Goal: Information Seeking & Learning: Learn about a topic

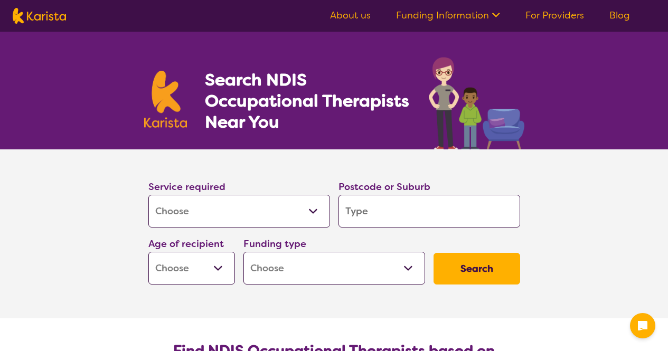
select select "[MEDICAL_DATA]"
type input "2"
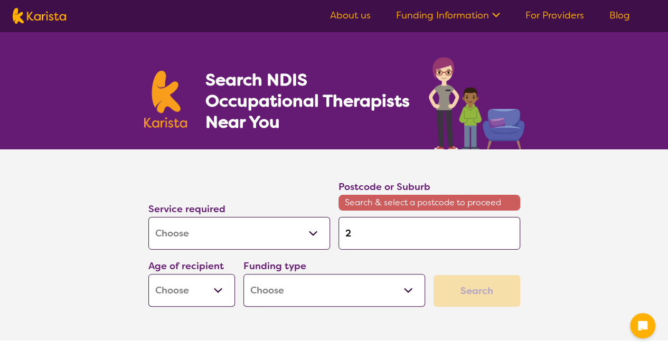
type input "23"
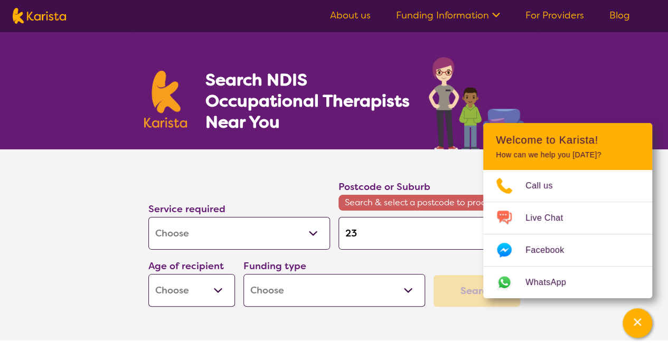
type input "232"
type input "2323"
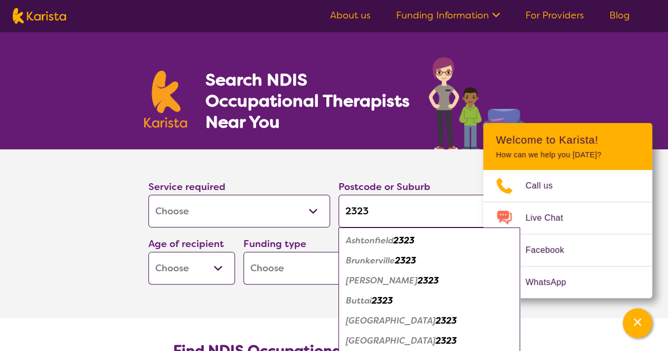
type input "232"
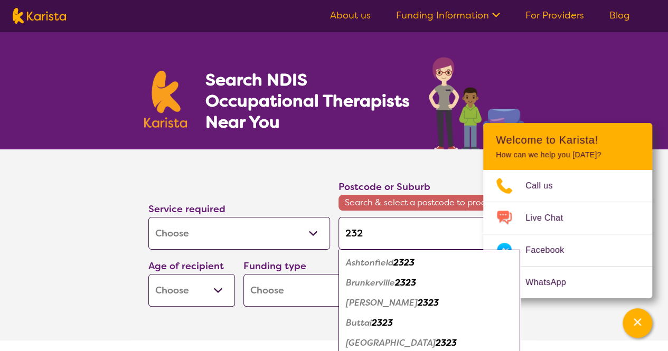
type input "2324"
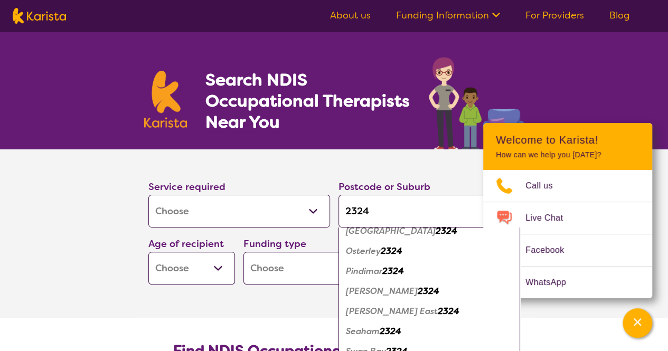
scroll to position [277, 0]
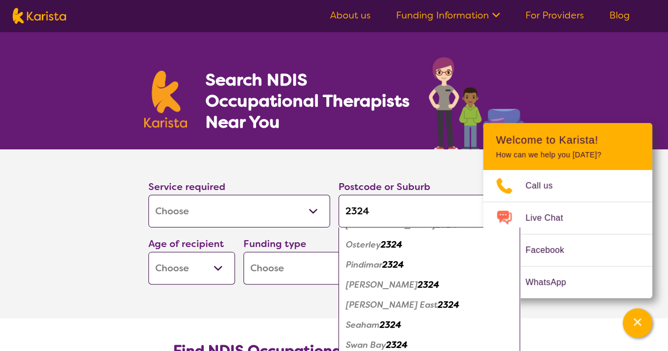
type input "2324"
click at [406, 286] on em "Raymond Terrace" at bounding box center [382, 285] width 72 height 11
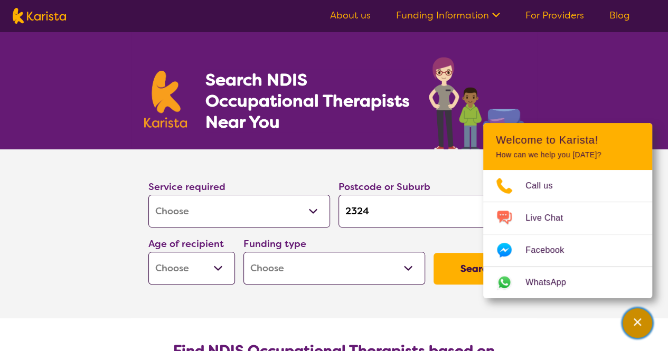
click at [636, 322] on icon "Channel Menu" at bounding box center [637, 322] width 7 height 7
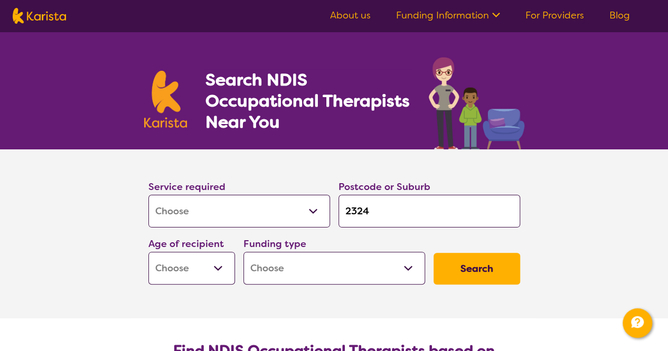
click at [212, 270] on select "Early Childhood - 0 to 9 Child - 10 to 11 Adolescent - 12 to 17 Adult - 18 to 6…" at bounding box center [191, 268] width 87 height 33
select select "EC"
click at [148, 252] on select "Early Childhood - 0 to 9 Child - 10 to 11 Adolescent - 12 to 17 Adult - 18 to 6…" at bounding box center [191, 268] width 87 height 33
select select "EC"
click at [197, 261] on select "Early Childhood - 0 to 9 Child - 10 to 11 Adolescent - 12 to 17 Adult - 18 to 6…" at bounding box center [191, 268] width 87 height 33
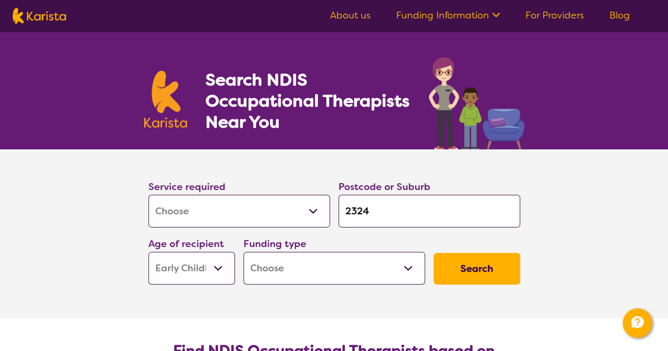
click at [148, 252] on select "Early Childhood - 0 to 9 Child - 10 to 11 Adolescent - 12 to 17 Adult - 18 to 6…" at bounding box center [191, 268] width 87 height 33
click at [273, 265] on select "Home Care Package (HCP) National Disability Insurance Scheme (NDIS) I don't know" at bounding box center [335, 268] width 182 height 33
select select "NDIS"
click at [244, 252] on select "Home Care Package (HCP) National Disability Insurance Scheme (NDIS) I don't know" at bounding box center [335, 268] width 182 height 33
select select "NDIS"
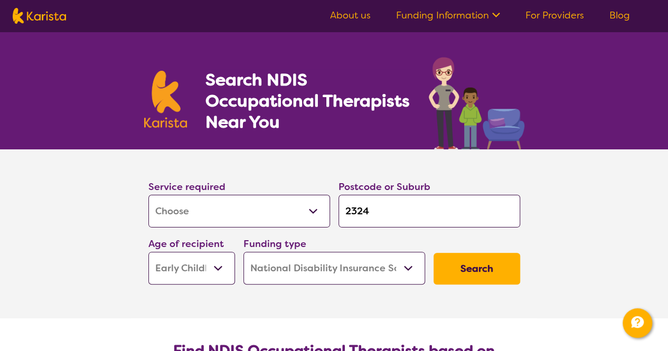
click at [506, 276] on button "Search" at bounding box center [477, 269] width 87 height 32
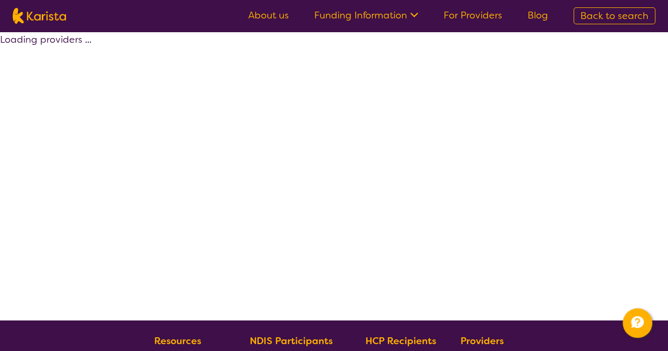
select select "by_score"
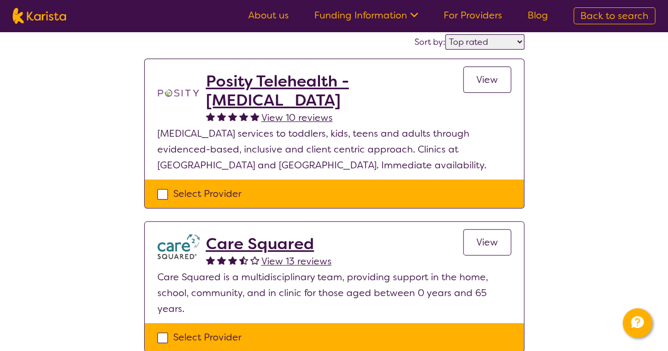
scroll to position [106, 0]
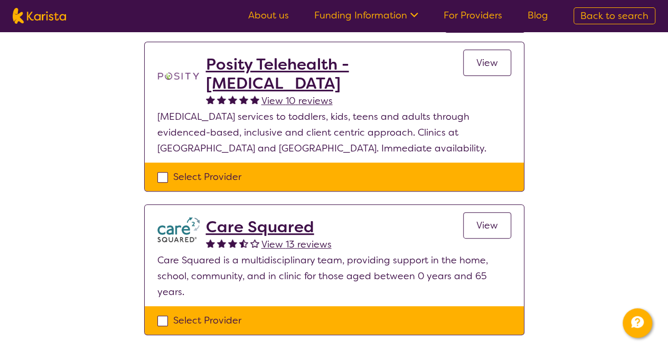
click at [486, 223] on span "View" at bounding box center [488, 225] width 22 height 13
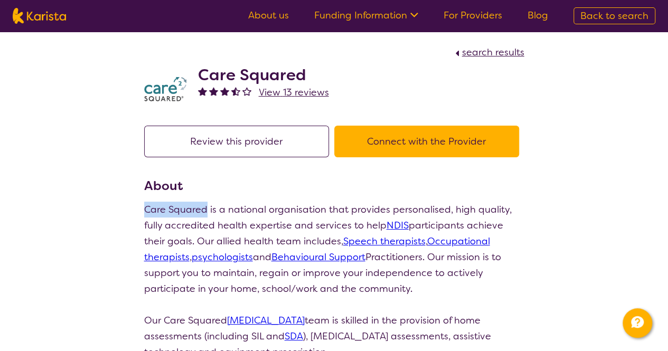
drag, startPoint x: 145, startPoint y: 205, endPoint x: 207, endPoint y: 212, distance: 62.7
copy p "Care Squared"
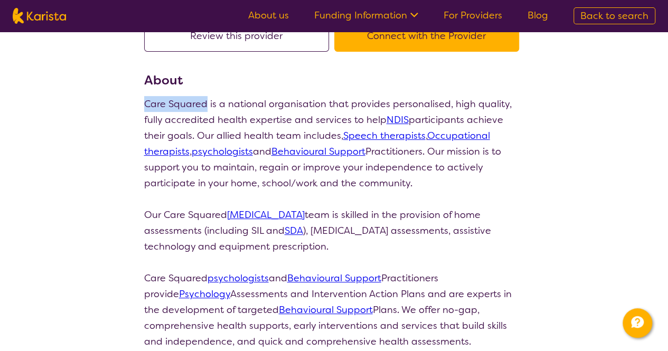
select select "by_score"
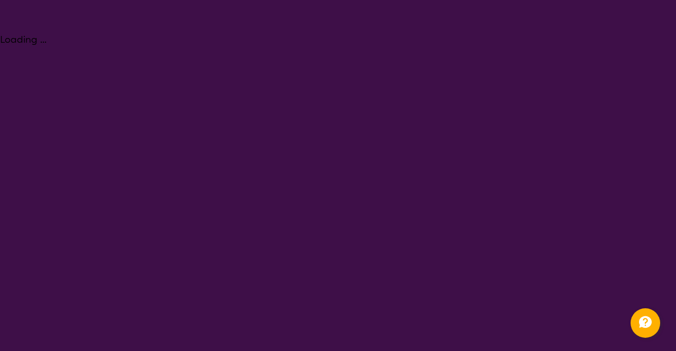
select select "[MEDICAL_DATA]"
select select "EC"
select select "NDIS"
select select "[MEDICAL_DATA]"
select select "EC"
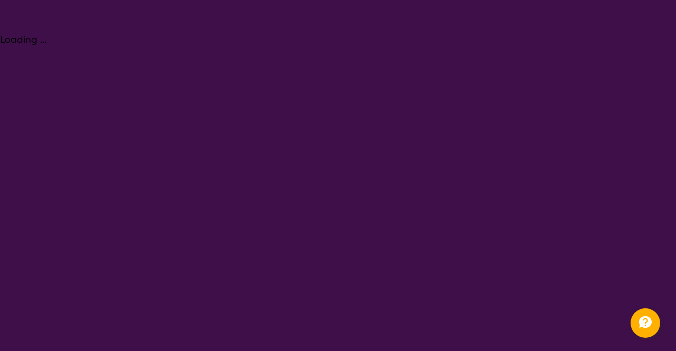
select select "NDIS"
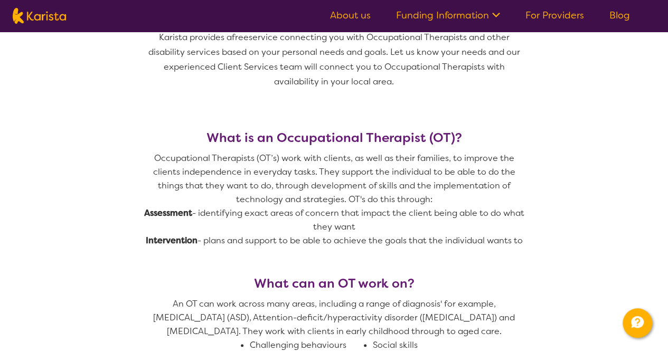
scroll to position [370, 0]
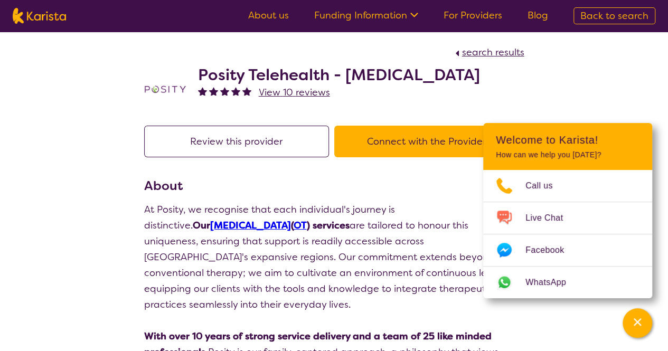
click at [262, 135] on button "Review this provider" at bounding box center [236, 142] width 185 height 32
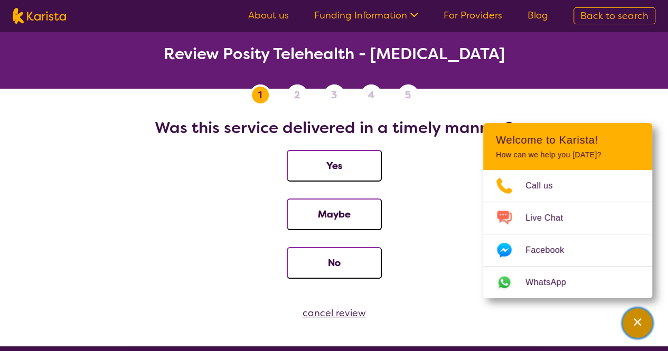
click at [638, 321] on icon "Channel Menu" at bounding box center [638, 322] width 11 height 11
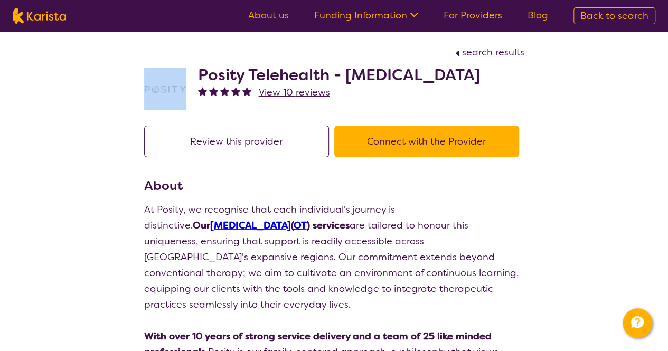
drag, startPoint x: 202, startPoint y: 70, endPoint x: 146, endPoint y: 39, distance: 63.6
click at [155, 53] on section "search results Posity Telehealth - [MEDICAL_DATA] View 10 reviews" at bounding box center [335, 72] width 406 height 81
